Goal: Task Accomplishment & Management: Complete application form

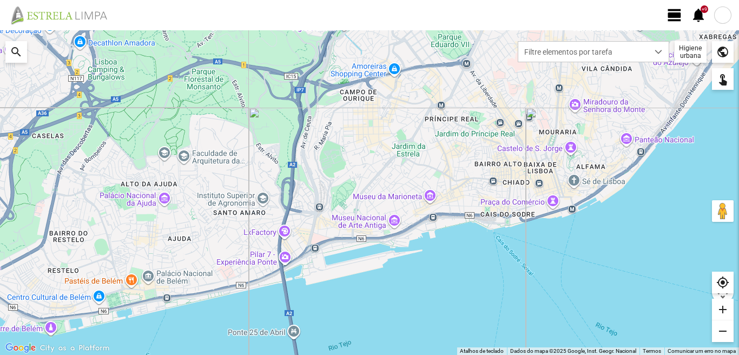
click at [668, 9] on span "view_day" at bounding box center [675, 15] width 16 height 16
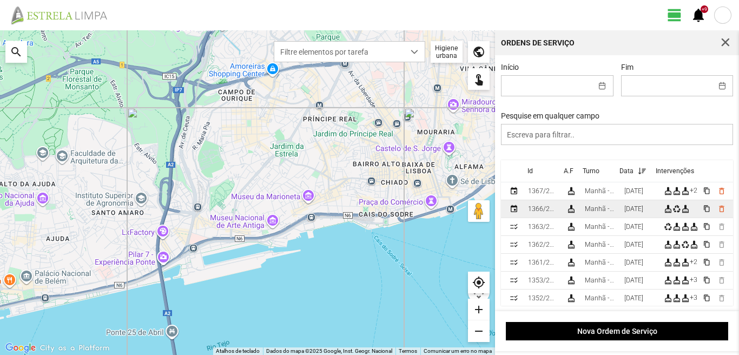
click at [638, 208] on div "[DATE]" at bounding box center [633, 209] width 19 height 8
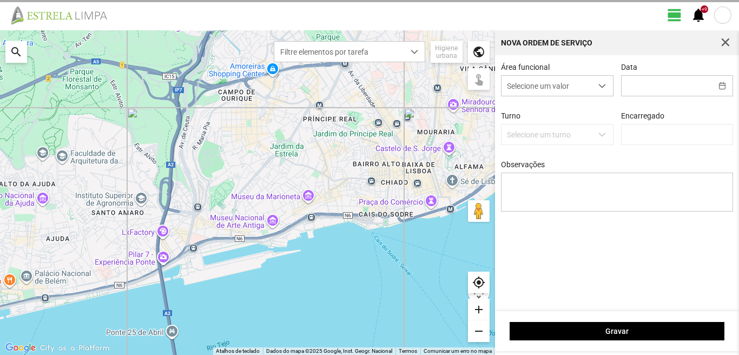
type input "[DATE]"
type textarea "10-ferias 39-baixa 49-falta doente 17-25-44-47-50-descanso ao serviço-6-22-36-4…"
type input "[PERSON_NAME]"
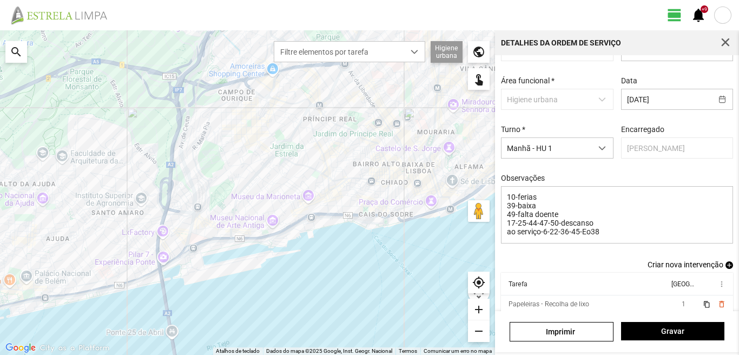
scroll to position [77, 0]
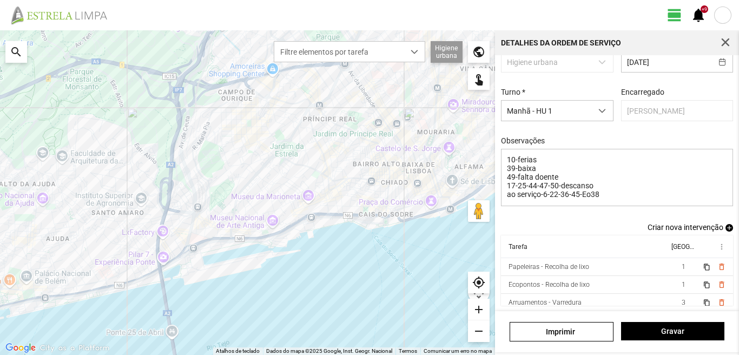
click at [726, 227] on span "add" at bounding box center [730, 228] width 8 height 8
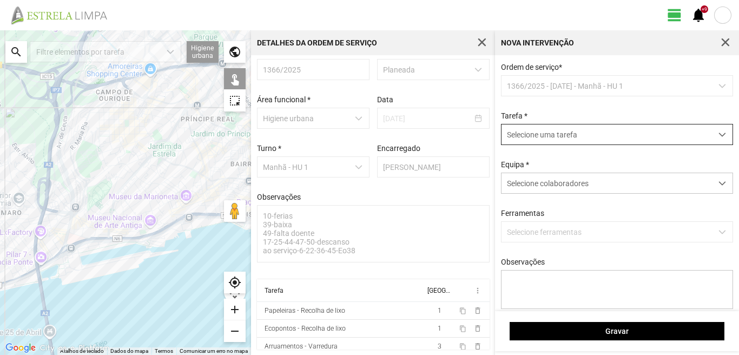
click at [535, 135] on span "Selecione uma tarefa" at bounding box center [607, 134] width 211 height 20
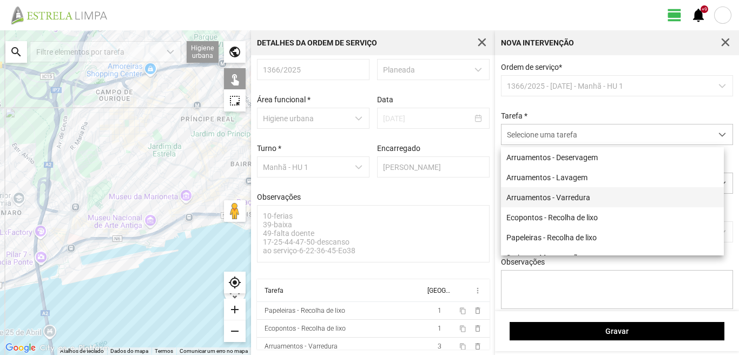
click at [553, 198] on li "Arruamentos - Varredura" at bounding box center [612, 197] width 223 height 20
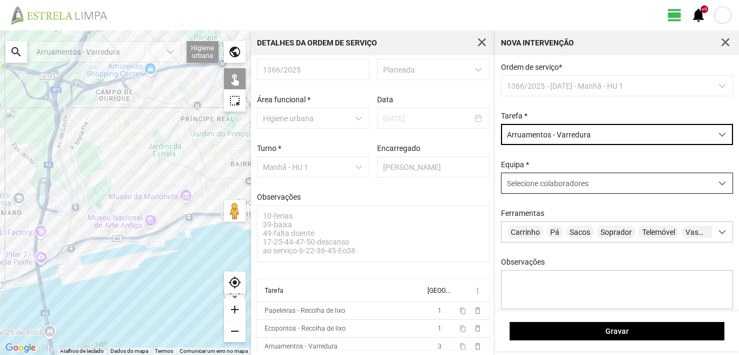
click at [552, 185] on span "Selecione colaboradores" at bounding box center [548, 183] width 82 height 9
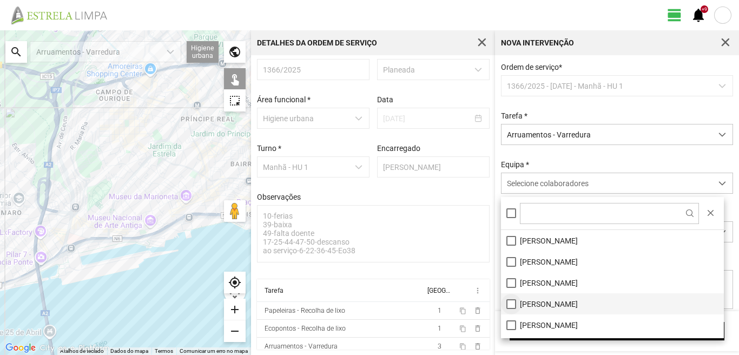
click at [512, 306] on li "[PERSON_NAME]" at bounding box center [612, 303] width 223 height 21
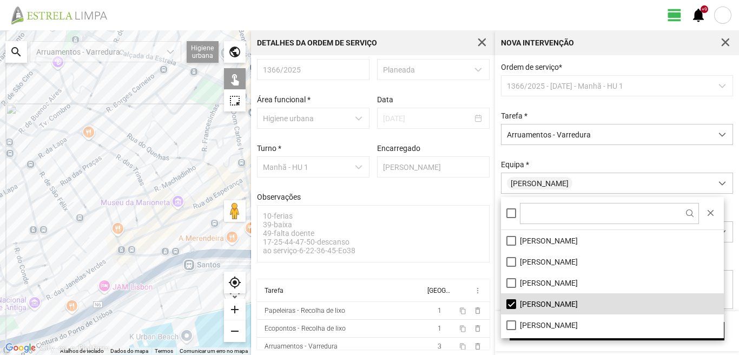
drag, startPoint x: 141, startPoint y: 211, endPoint x: 68, endPoint y: 176, distance: 81.3
click at [68, 176] on div at bounding box center [125, 192] width 251 height 325
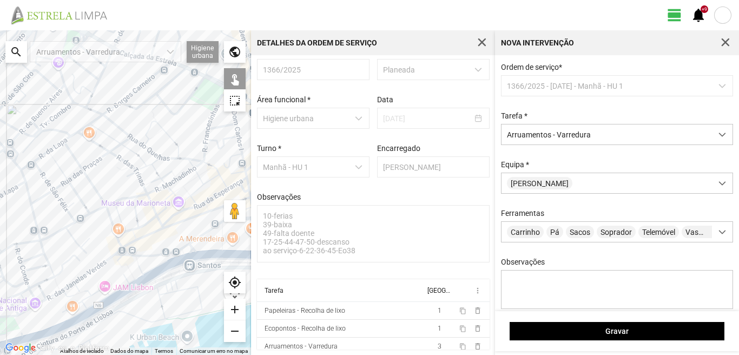
click at [91, 269] on div at bounding box center [125, 192] width 251 height 325
click at [117, 251] on div at bounding box center [125, 192] width 251 height 325
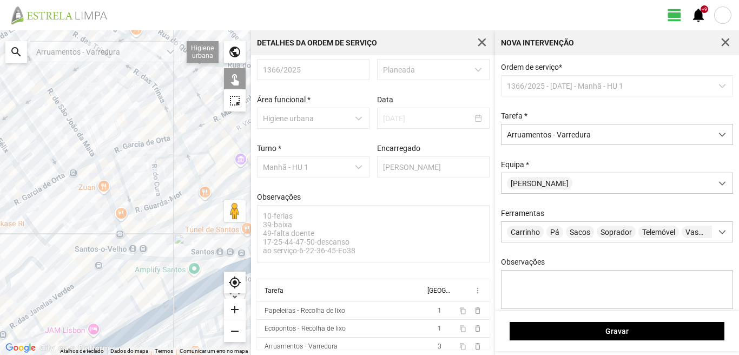
click at [126, 255] on div at bounding box center [125, 192] width 251 height 325
click at [130, 257] on div at bounding box center [125, 192] width 251 height 325
click at [120, 257] on div at bounding box center [125, 192] width 251 height 325
click at [133, 251] on div at bounding box center [125, 192] width 251 height 325
click at [139, 236] on div at bounding box center [125, 192] width 251 height 325
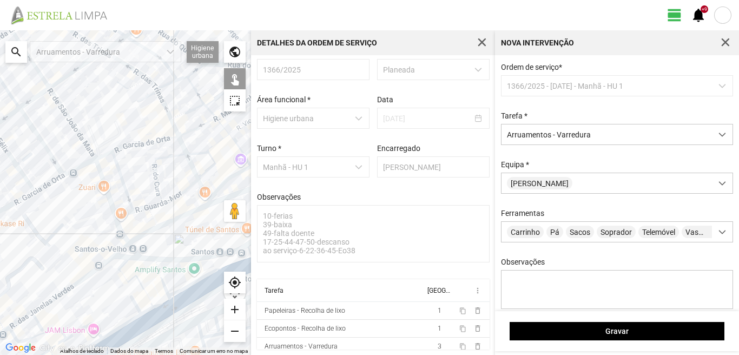
click at [177, 218] on div at bounding box center [125, 192] width 251 height 325
click at [149, 259] on div at bounding box center [125, 192] width 251 height 325
click at [167, 260] on div at bounding box center [125, 192] width 251 height 325
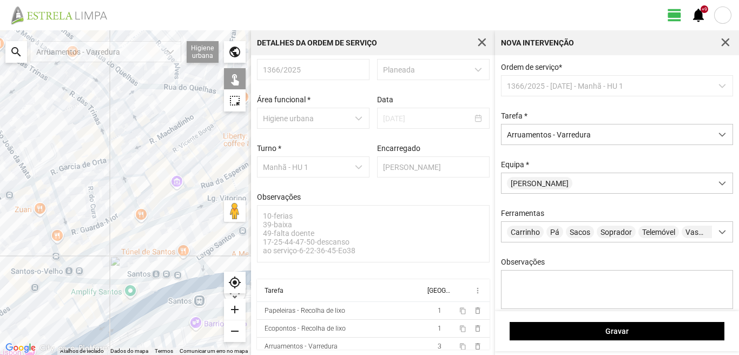
drag, startPoint x: 177, startPoint y: 253, endPoint x: 111, endPoint y: 276, distance: 69.5
click at [111, 276] on div at bounding box center [125, 192] width 251 height 325
click at [175, 216] on div at bounding box center [125, 192] width 251 height 325
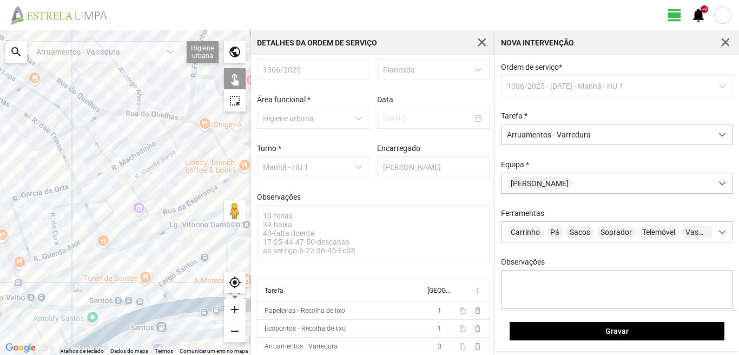
drag, startPoint x: 176, startPoint y: 215, endPoint x: 135, endPoint y: 243, distance: 49.5
click at [136, 243] on div at bounding box center [125, 192] width 251 height 325
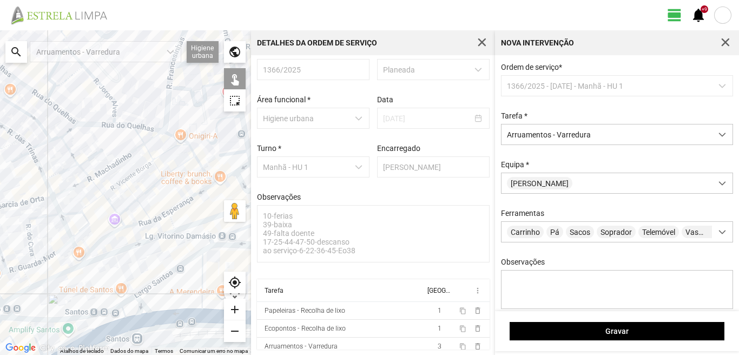
drag, startPoint x: 138, startPoint y: 242, endPoint x: 97, endPoint y: 256, distance: 43.0
click at [98, 256] on div at bounding box center [125, 192] width 251 height 325
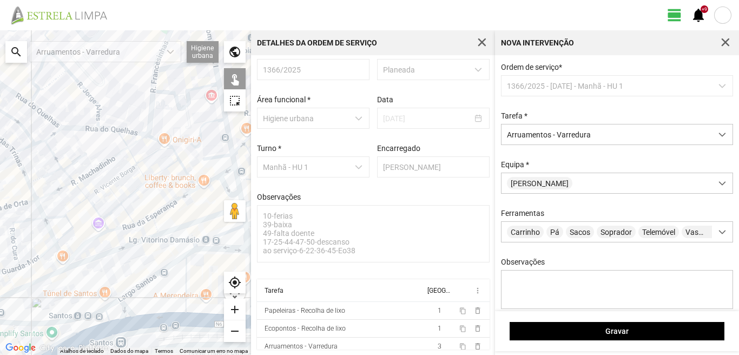
click at [89, 242] on div at bounding box center [125, 192] width 251 height 325
click at [121, 229] on div at bounding box center [125, 192] width 251 height 325
click at [145, 219] on div at bounding box center [125, 192] width 251 height 325
click at [177, 196] on div at bounding box center [125, 192] width 251 height 325
click at [176, 201] on div at bounding box center [125, 192] width 251 height 325
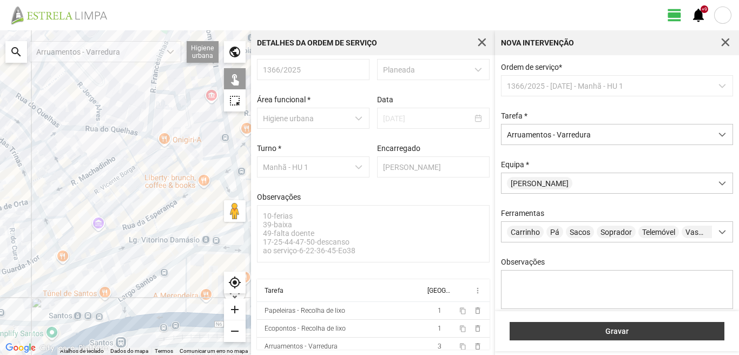
click at [603, 325] on button "Gravar" at bounding box center [617, 331] width 215 height 18
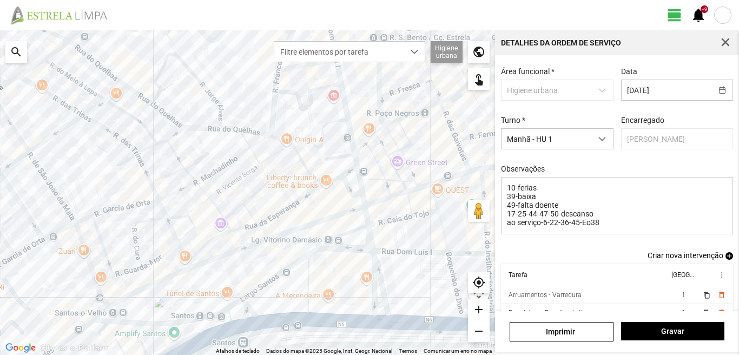
scroll to position [77, 0]
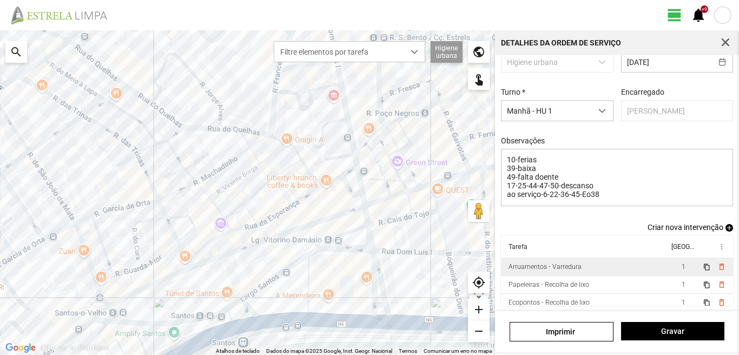
click at [682, 266] on span "1" at bounding box center [684, 267] width 4 height 8
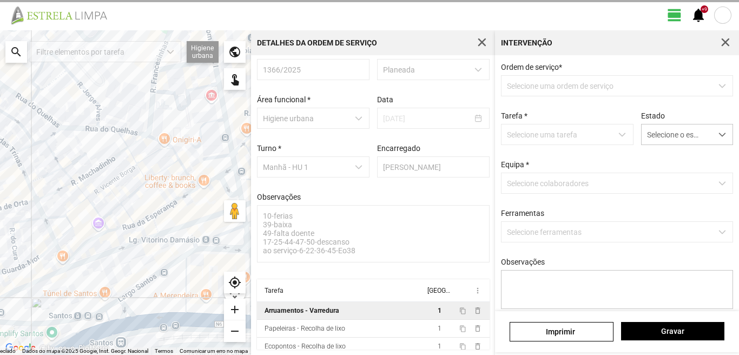
scroll to position [21, 0]
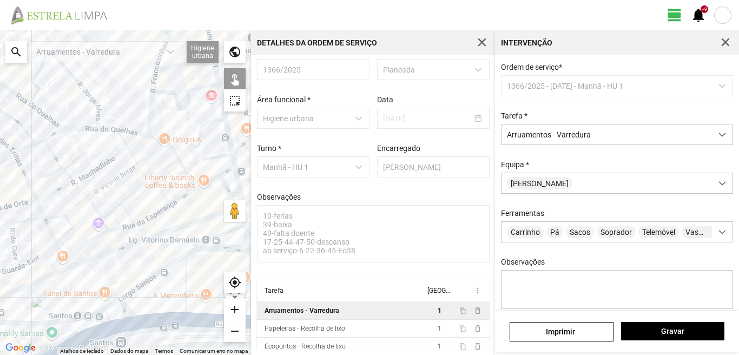
click at [156, 223] on div at bounding box center [125, 192] width 251 height 325
click at [191, 223] on div at bounding box center [125, 192] width 251 height 325
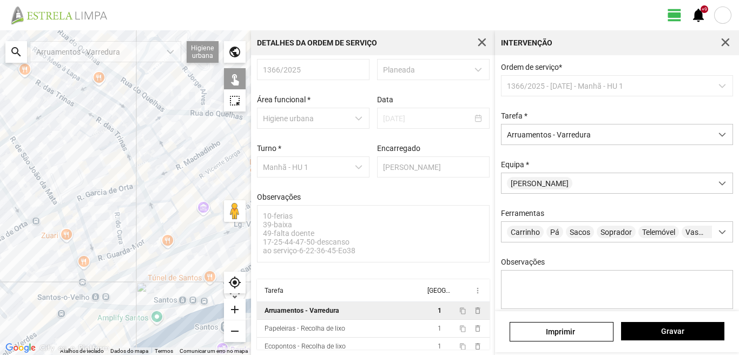
drag, startPoint x: 9, startPoint y: 307, endPoint x: 139, endPoint y: 281, distance: 132.3
click at [139, 281] on div at bounding box center [125, 192] width 251 height 325
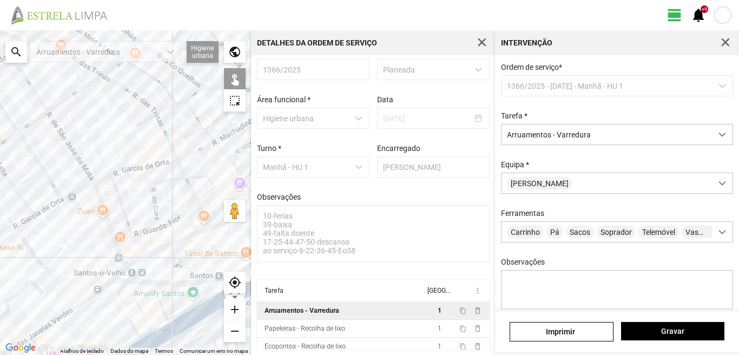
drag, startPoint x: 38, startPoint y: 305, endPoint x: 73, endPoint y: 258, distance: 58.1
click at [67, 261] on div at bounding box center [125, 192] width 251 height 325
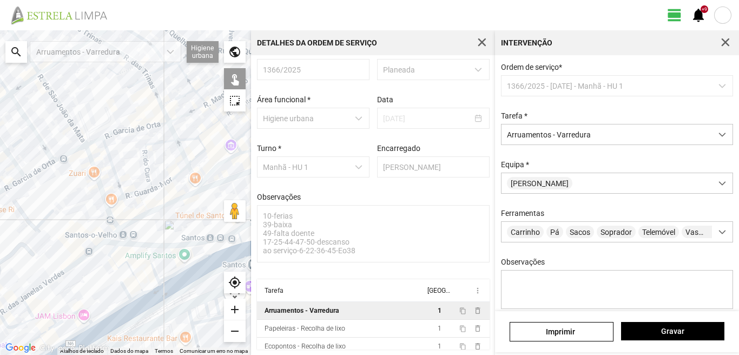
drag, startPoint x: 52, startPoint y: 262, endPoint x: 2, endPoint y: 277, distance: 52.8
click at [2, 277] on div at bounding box center [125, 192] width 251 height 325
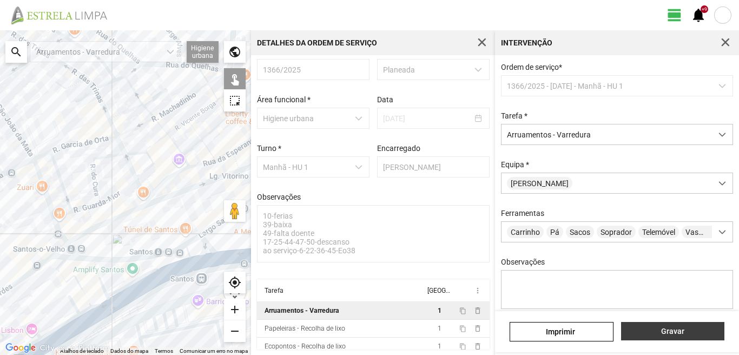
click at [715, 327] on span "Gravar" at bounding box center [673, 331] width 92 height 9
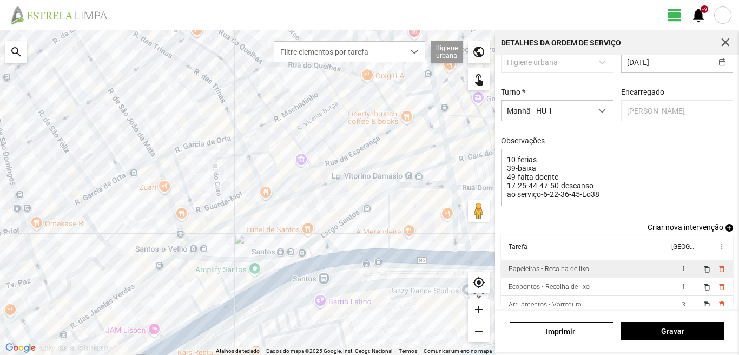
scroll to position [24, 0]
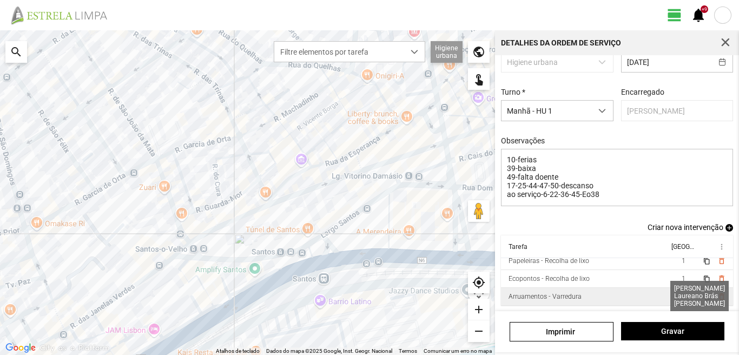
click at [682, 294] on span "3" at bounding box center [684, 297] width 4 height 8
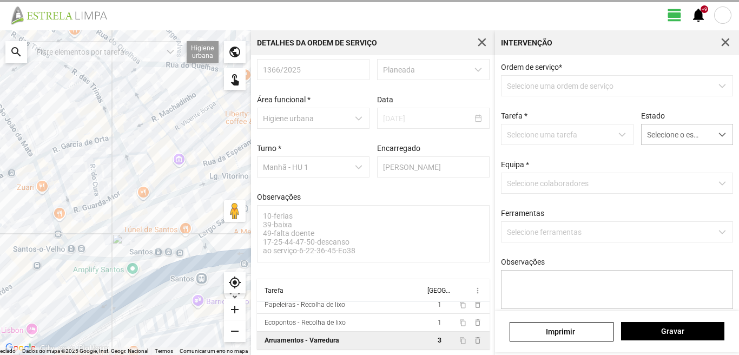
scroll to position [21, 0]
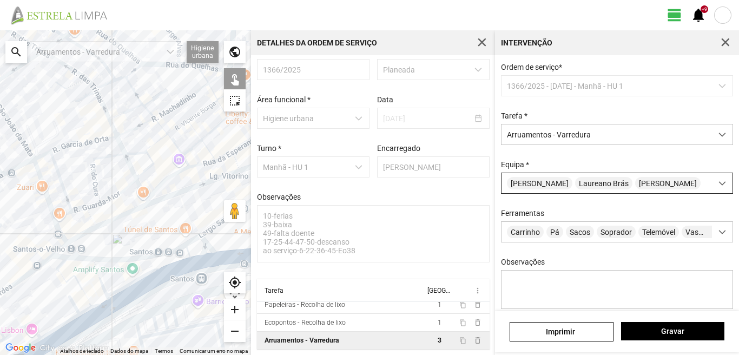
click at [676, 183] on div "[PERSON_NAME]" at bounding box center [607, 183] width 211 height 20
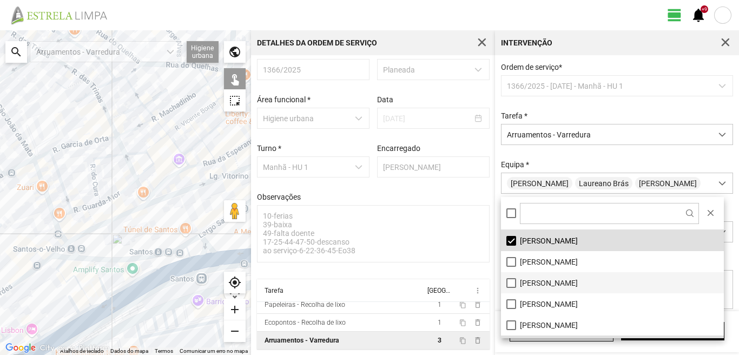
scroll to position [145, 0]
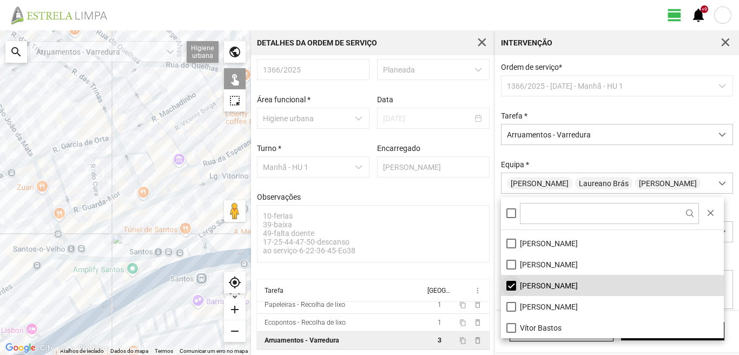
click at [509, 285] on li "[PERSON_NAME]" at bounding box center [612, 285] width 223 height 21
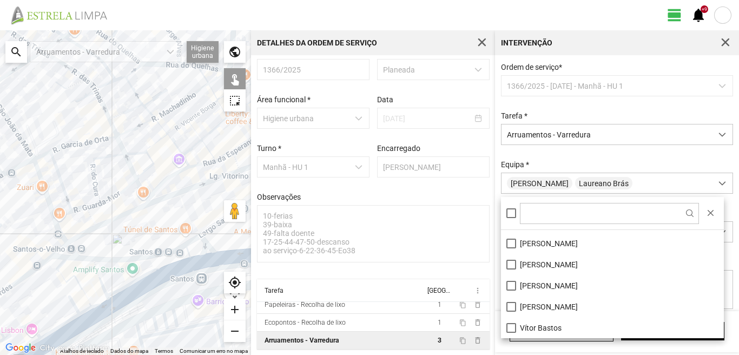
click at [141, 276] on div at bounding box center [125, 192] width 251 height 325
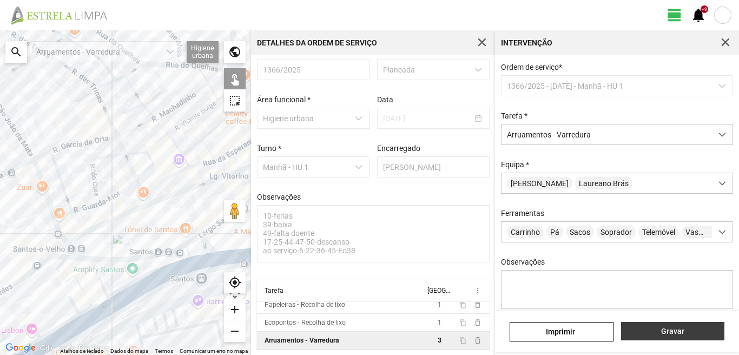
click at [689, 333] on span "Gravar" at bounding box center [673, 331] width 92 height 9
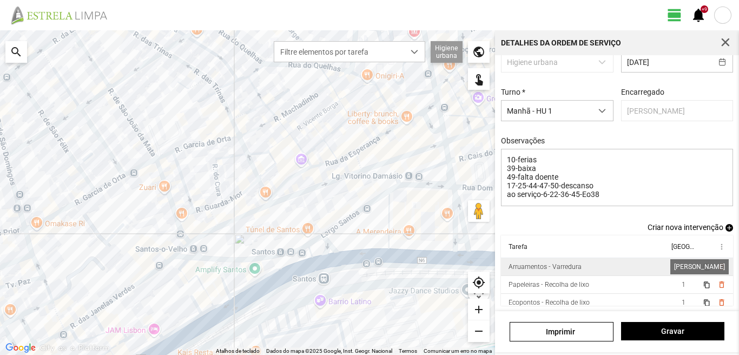
click at [682, 269] on span "1" at bounding box center [684, 267] width 4 height 8
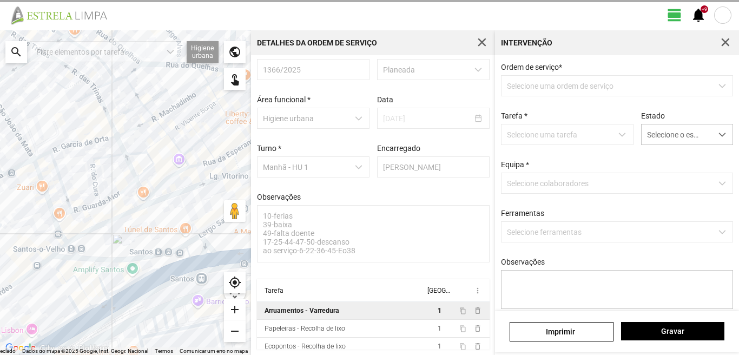
scroll to position [21, 0]
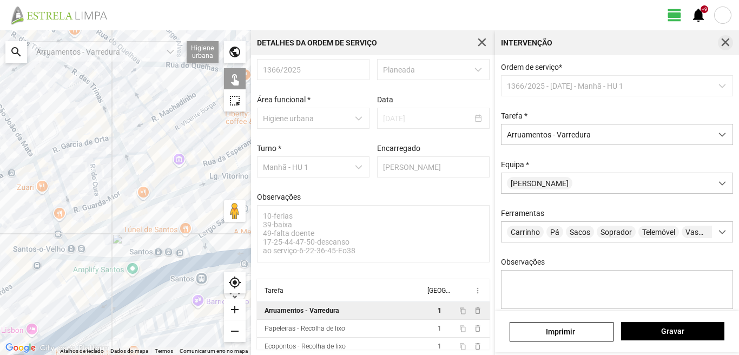
click at [728, 40] on span "button" at bounding box center [726, 43] width 10 height 10
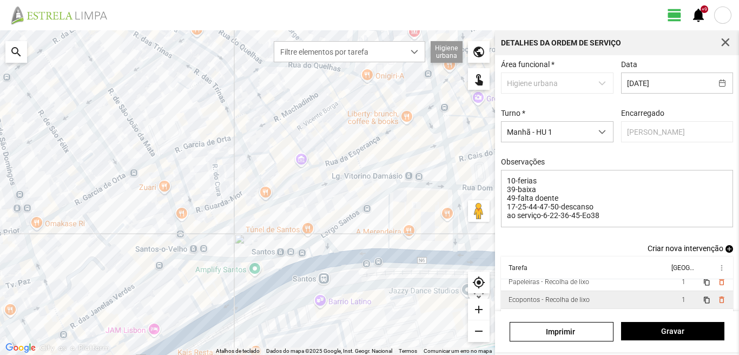
scroll to position [77, 0]
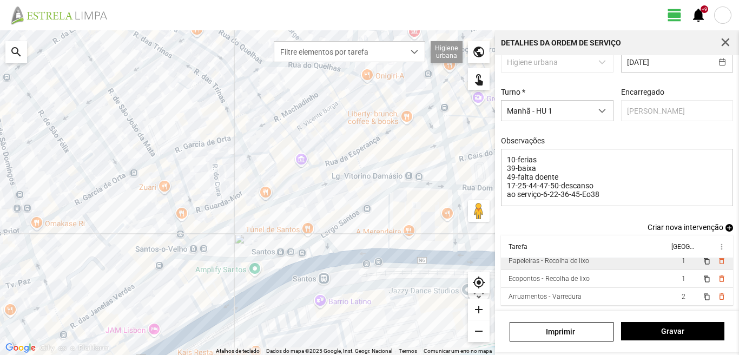
click at [668, 265] on td "1" at bounding box center [683, 261] width 30 height 18
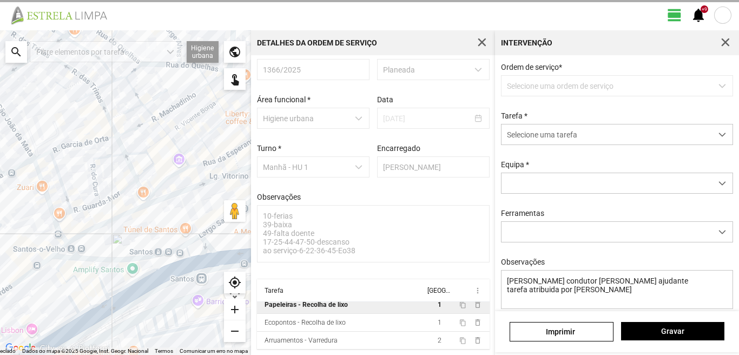
scroll to position [21, 0]
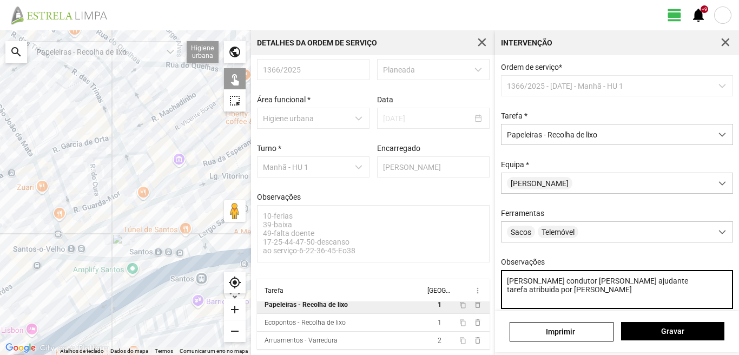
click at [606, 284] on textarea "[PERSON_NAME] condutor [PERSON_NAME] ajudante tarefa atribuida por [PERSON_NAME]" at bounding box center [617, 289] width 233 height 39
type textarea "[PERSON_NAME] condutor [PERSON_NAME] ajudante tarefa atribuida por [PERSON_NAME]"
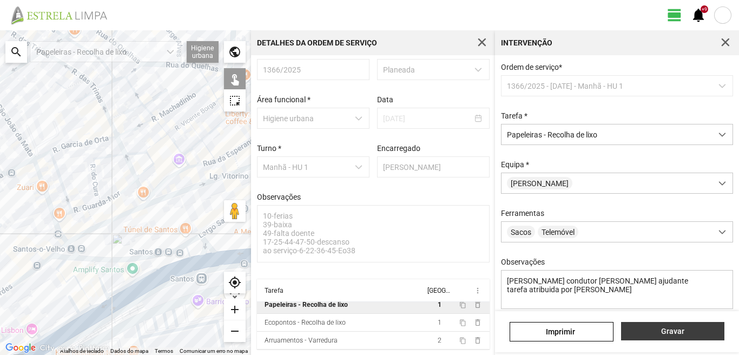
click at [662, 332] on span "Gravar" at bounding box center [673, 331] width 92 height 9
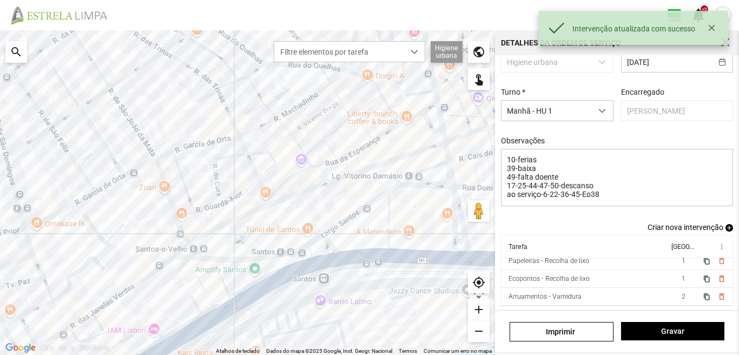
scroll to position [77, 0]
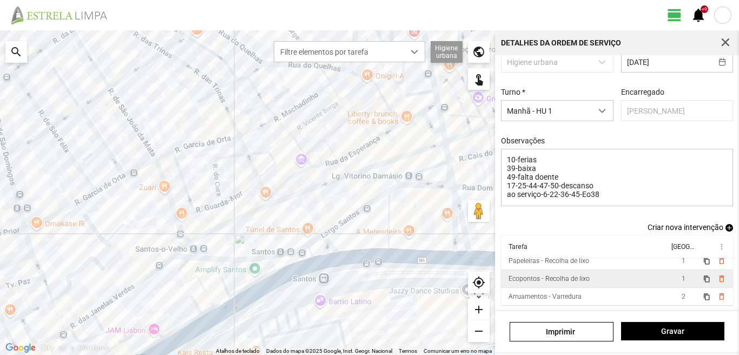
click at [639, 278] on td "Ecopontos - Recolha de lixo" at bounding box center [585, 279] width 168 height 18
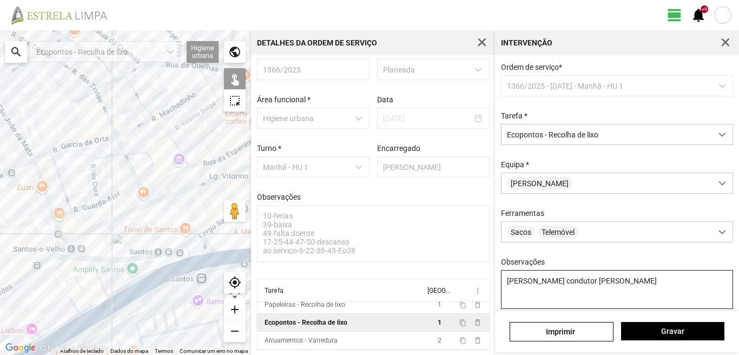
scroll to position [54, 0]
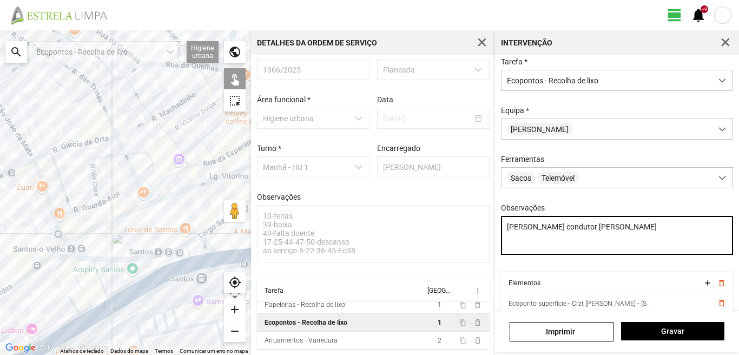
click at [608, 232] on textarea "[PERSON_NAME] condutor [PERSON_NAME]" at bounding box center [617, 235] width 233 height 39
click at [575, 233] on textarea "[PERSON_NAME] condutor [PERSON_NAME]" at bounding box center [617, 235] width 233 height 39
click at [603, 249] on textarea "[PERSON_NAME] condutor [PERSON_NAME]" at bounding box center [617, 235] width 233 height 39
click at [615, 231] on textarea "[PERSON_NAME] condutor [PERSON_NAME]" at bounding box center [617, 235] width 233 height 39
type textarea "[PERSON_NAME] condutor [PERSON_NAME]"
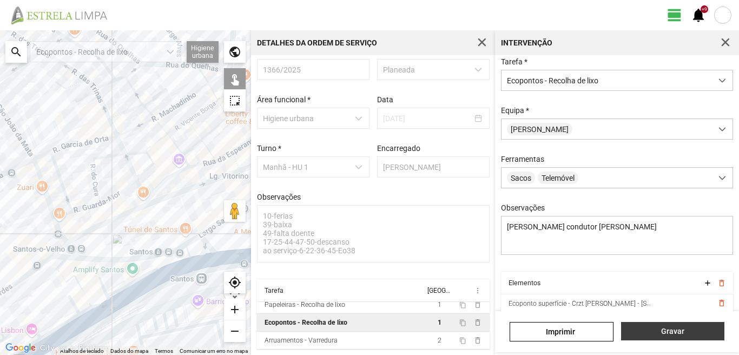
click at [688, 334] on span "Gravar" at bounding box center [673, 331] width 92 height 9
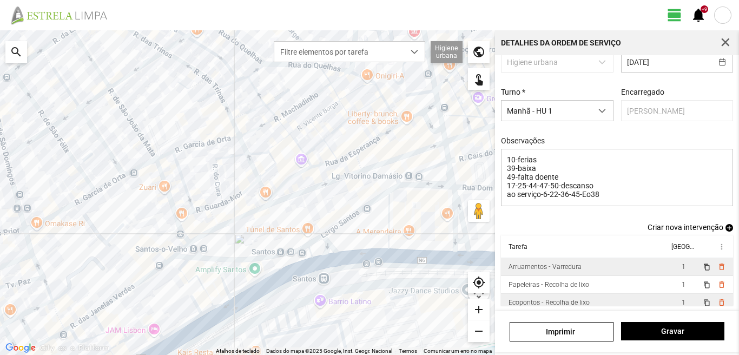
click at [668, 297] on td "1" at bounding box center [683, 303] width 30 height 18
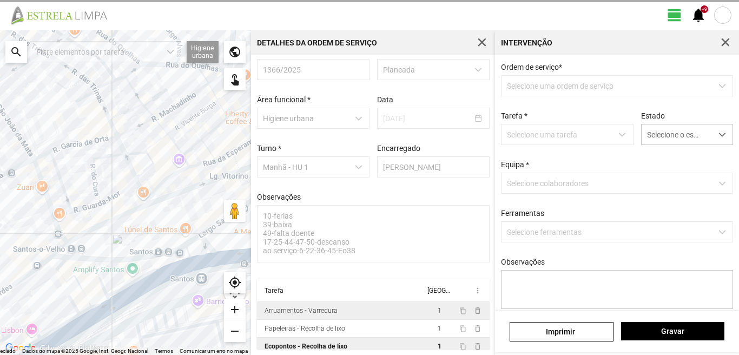
scroll to position [21, 0]
type textarea "[PERSON_NAME] condutor [PERSON_NAME]"
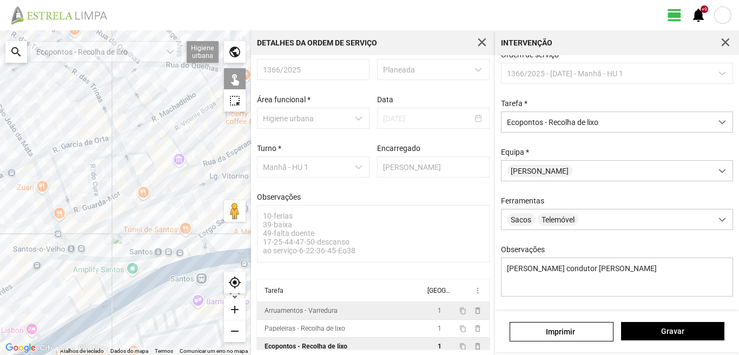
scroll to position [0, 0]
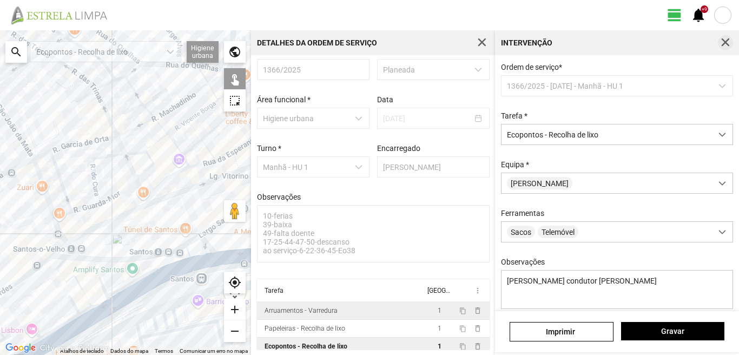
click at [729, 39] on span "button" at bounding box center [726, 43] width 10 height 10
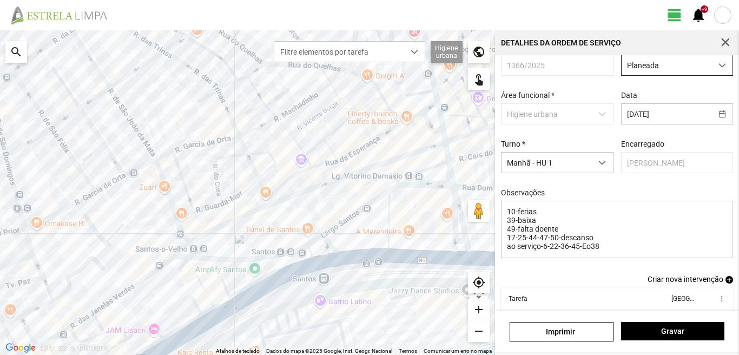
click at [647, 58] on span "Planeada" at bounding box center [667, 65] width 90 height 20
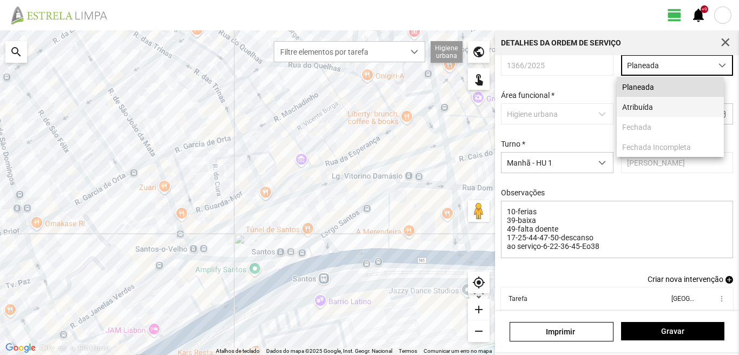
click at [637, 108] on li "Atribuída" at bounding box center [670, 107] width 107 height 20
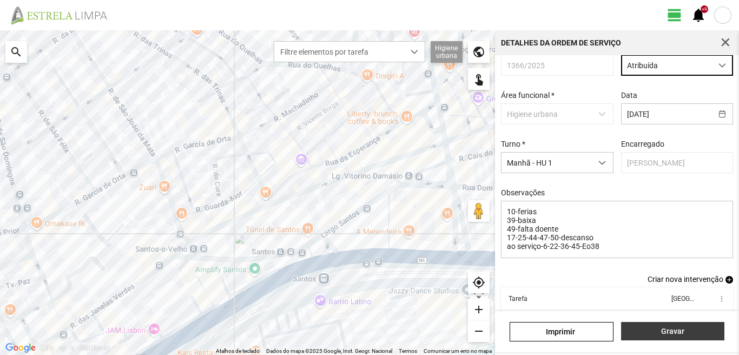
click at [659, 326] on button "Gravar" at bounding box center [672, 331] width 103 height 18
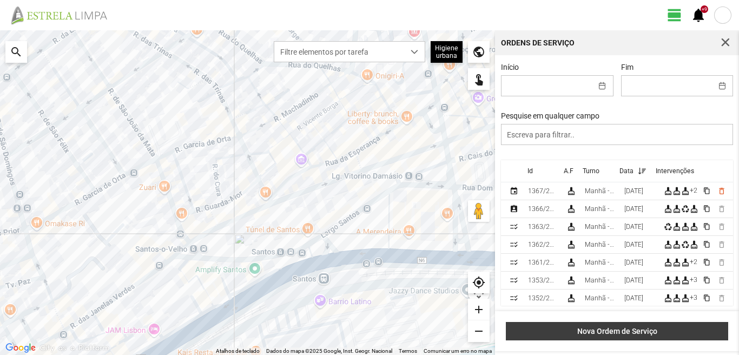
click at [595, 329] on span "Nova Ordem de Serviço" at bounding box center [617, 331] width 211 height 9
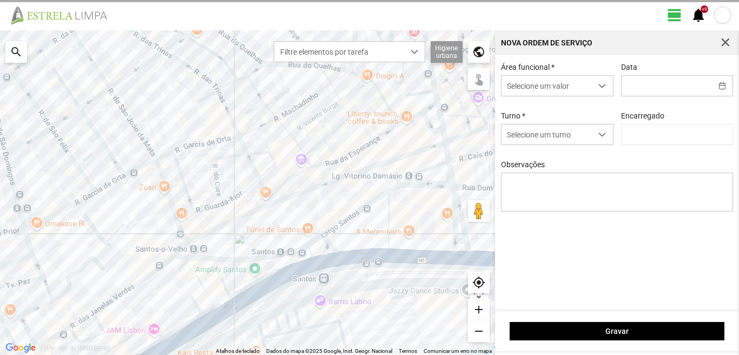
type input "[PERSON_NAME]"
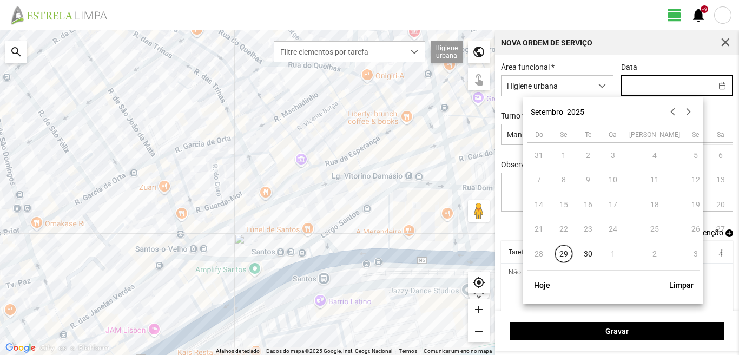
click at [658, 82] on input "text" at bounding box center [667, 86] width 90 height 20
click at [614, 255] on td "1" at bounding box center [613, 253] width 25 height 25
click at [725, 43] on span "button" at bounding box center [726, 43] width 10 height 10
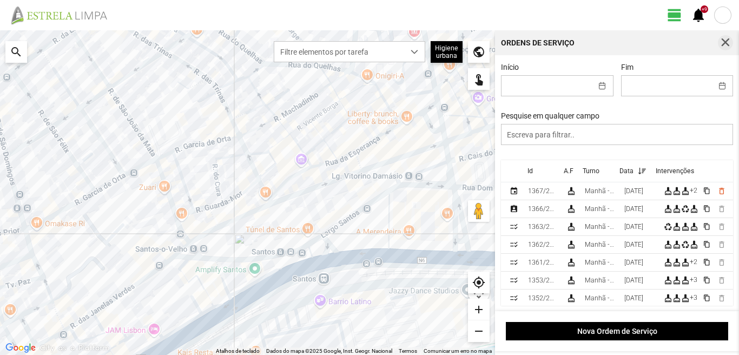
click at [720, 40] on button "button" at bounding box center [725, 42] width 15 height 15
